Goal: Task Accomplishment & Management: Manage account settings

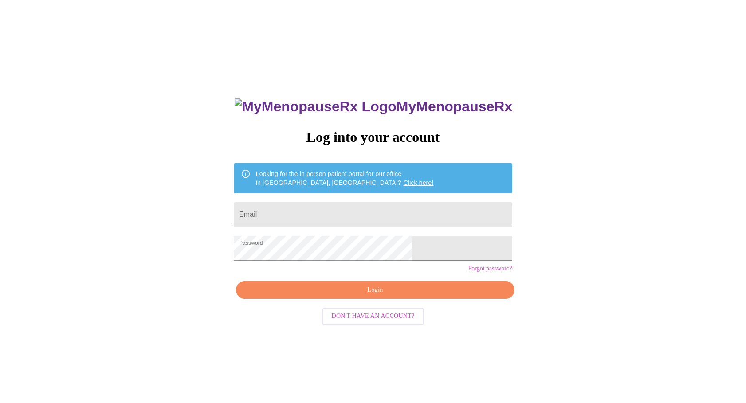
click at [373, 203] on input "Email" at bounding box center [373, 214] width 279 height 25
type input "[EMAIL_ADDRESS][DOMAIN_NAME]"
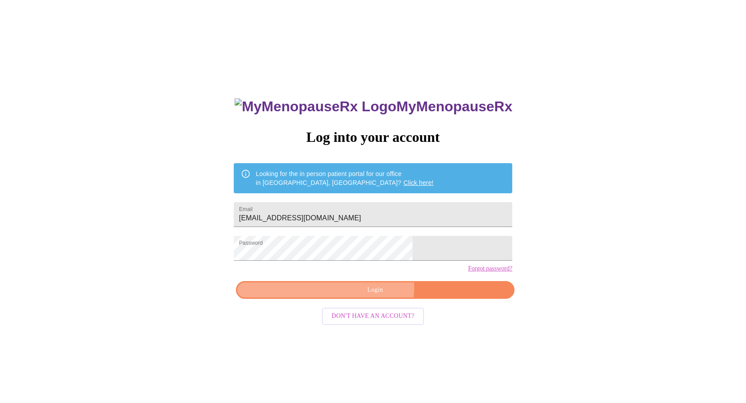
click at [369, 296] on span "Login" at bounding box center [375, 290] width 258 height 11
